Goal: Task Accomplishment & Management: Manage account settings

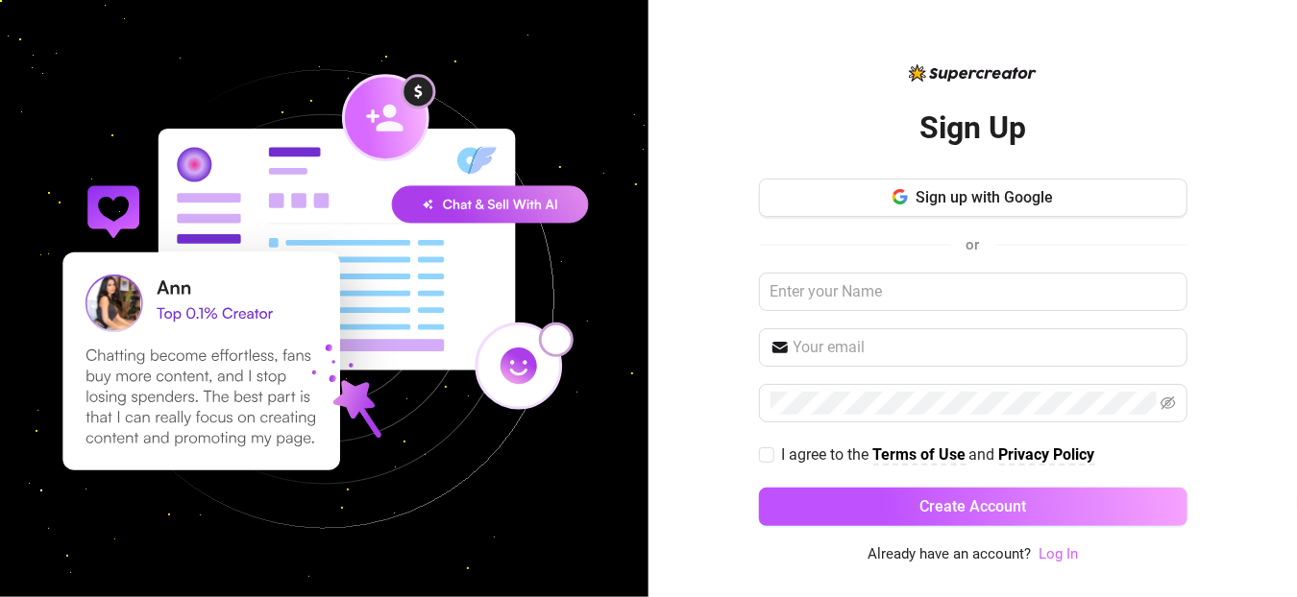
click at [1057, 555] on link "Log In" at bounding box center [1057, 554] width 39 height 17
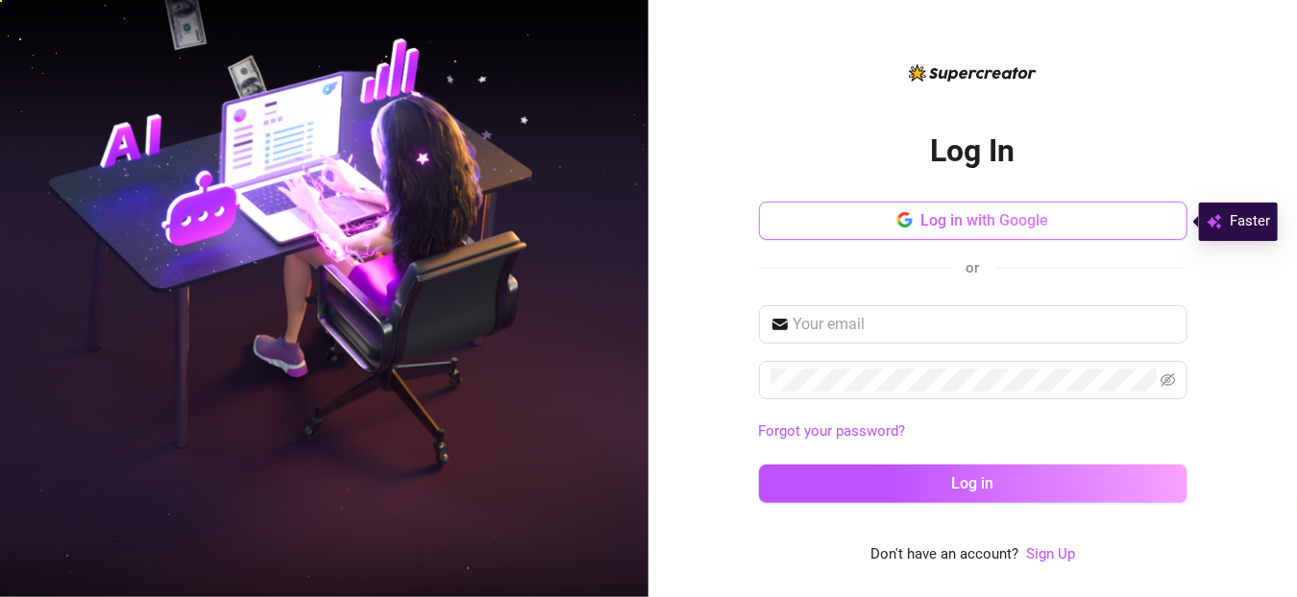
click at [915, 207] on button "Log in with Google" at bounding box center [973, 221] width 428 height 38
click at [812, 241] on div "Log in with Google or" at bounding box center [973, 249] width 428 height 94
drag, startPoint x: 812, startPoint y: 241, endPoint x: 769, endPoint y: 215, distance: 49.6
click at [769, 215] on button "Log in with Google" at bounding box center [973, 221] width 428 height 38
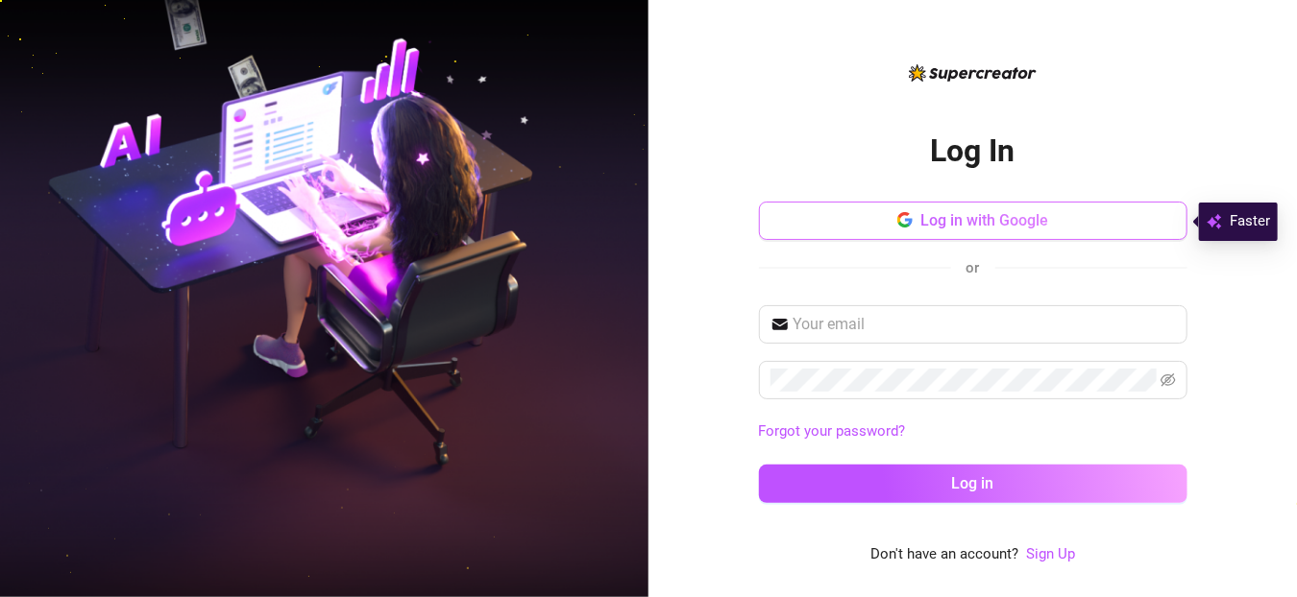
click at [1016, 222] on span "Log in with Google" at bounding box center [984, 220] width 128 height 18
